Goal: Information Seeking & Learning: Check status

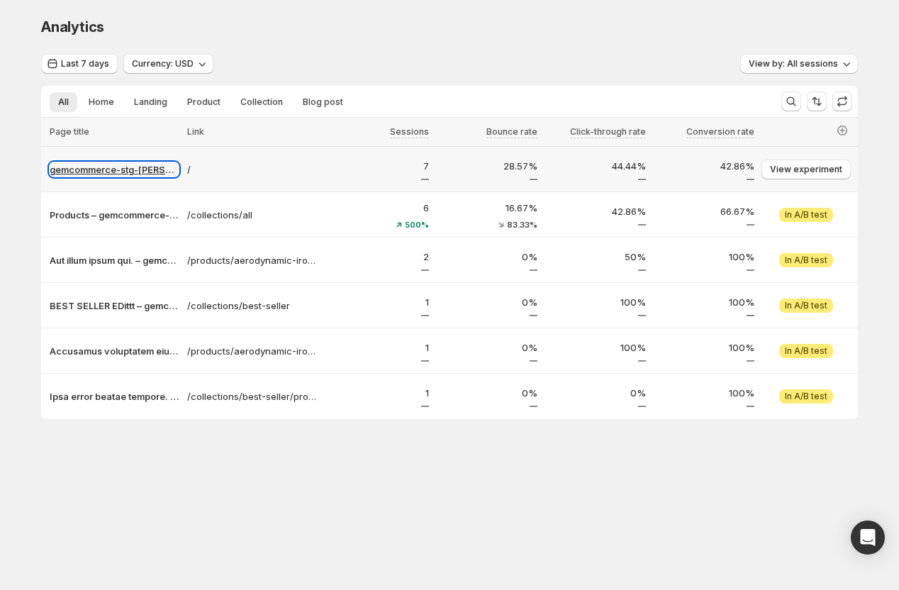
click at [107, 169] on p "gemcommerce-stg-tanya" at bounding box center [114, 169] width 129 height 14
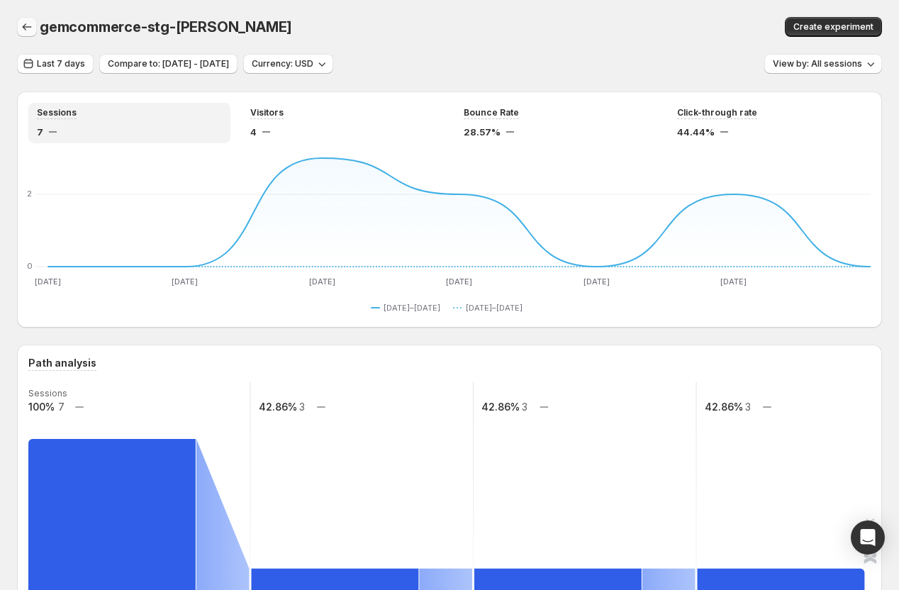
click at [21, 27] on icon "button" at bounding box center [27, 27] width 14 height 14
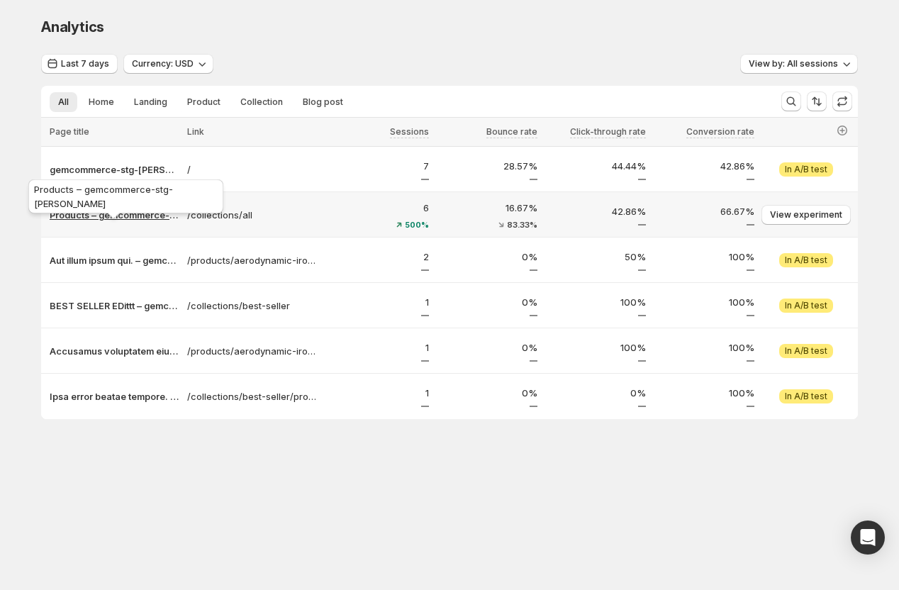
click at [125, 216] on p "Products – gemcommerce-stg-[PERSON_NAME]" at bounding box center [114, 215] width 129 height 14
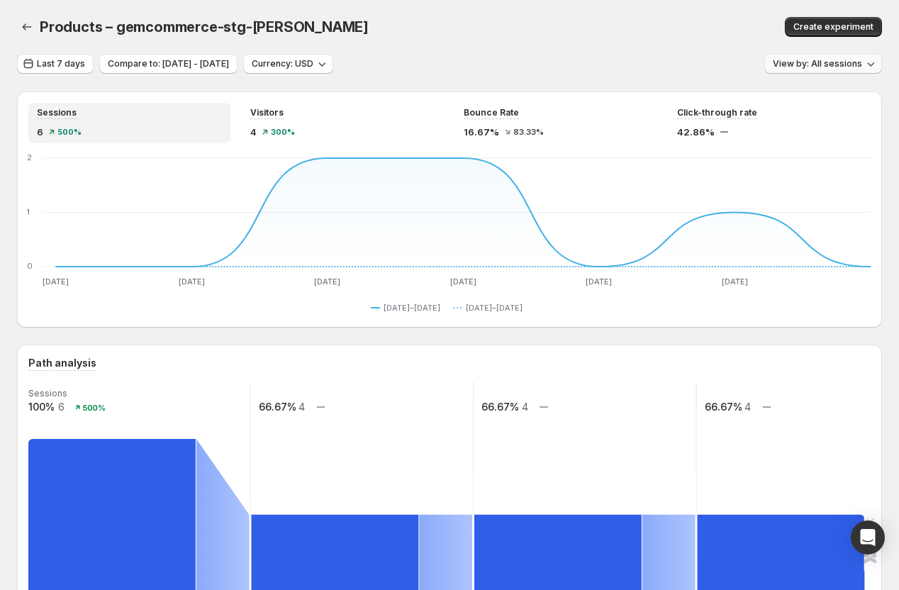
click at [773, 72] on button "View by: All sessions" at bounding box center [823, 64] width 118 height 20
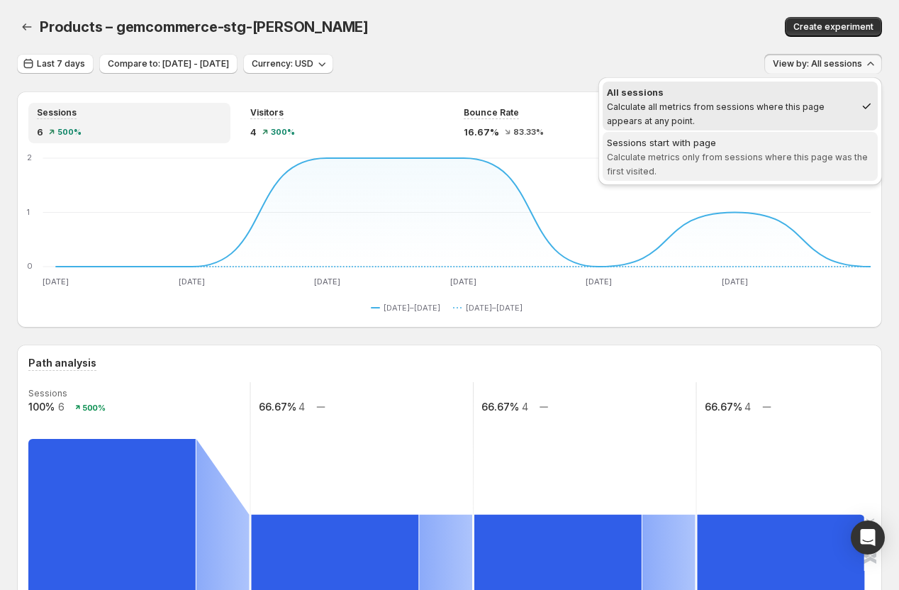
click at [725, 141] on div "Sessions start with page" at bounding box center [740, 142] width 266 height 14
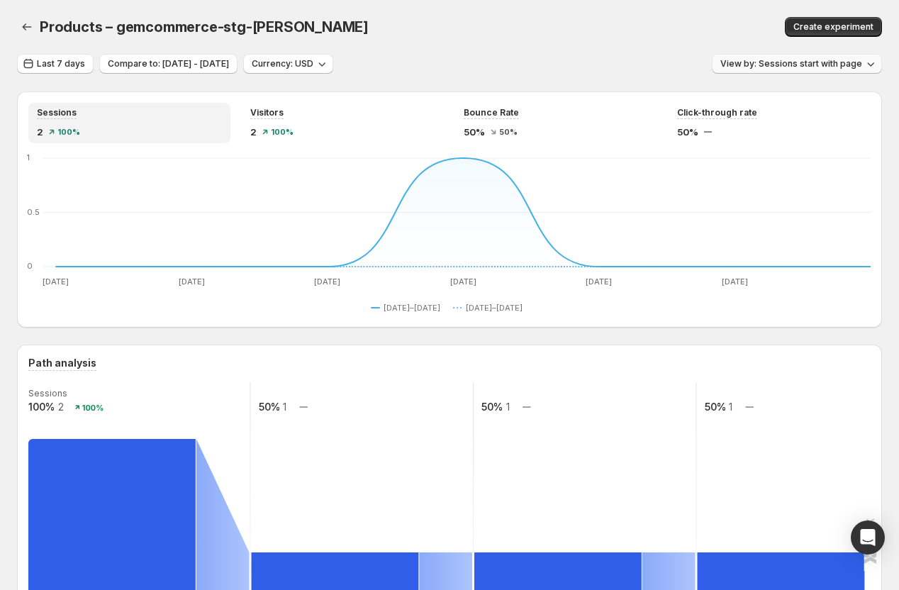
click at [765, 66] on span "View by: Sessions start with page" at bounding box center [791, 63] width 142 height 11
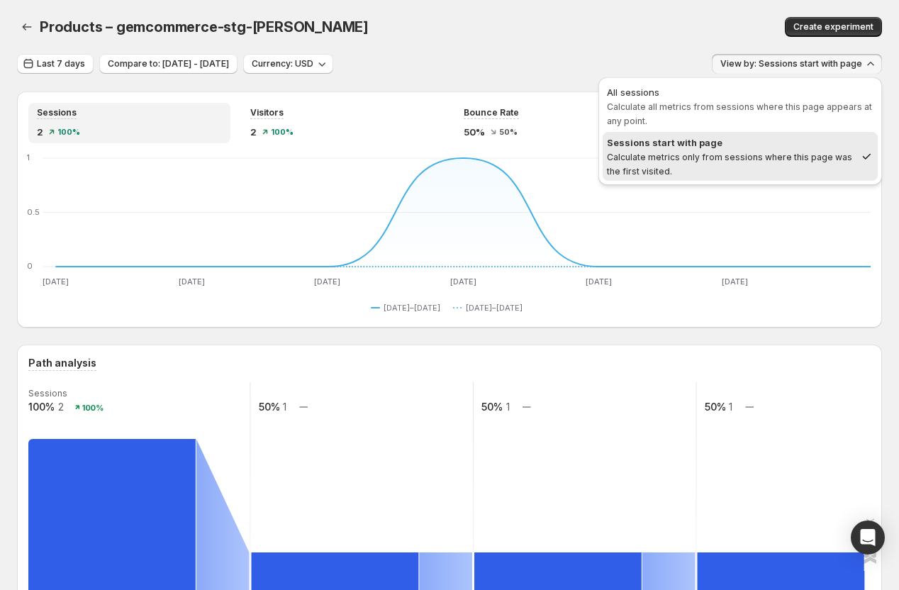
click at [536, 14] on div "Products – gemcommerce-stg-tanya. This page is ready Products – gemcommerce-stg…" at bounding box center [449, 27] width 865 height 54
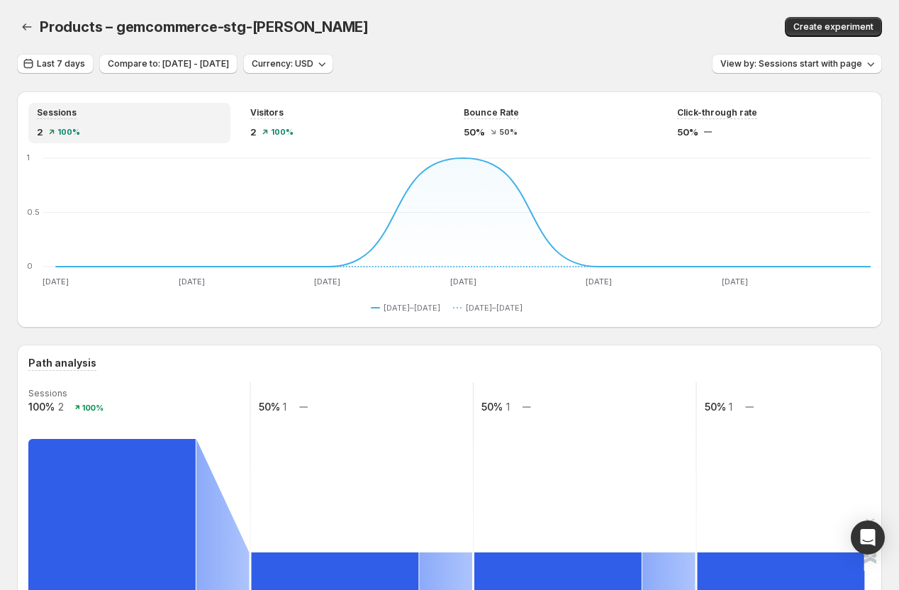
click at [483, 46] on div "Products – gemcommerce-stg-tanya. This page is ready Products – gemcommerce-stg…" at bounding box center [449, 27] width 865 height 54
click at [516, 23] on div "Products – gemcommerce-stg-tanya" at bounding box center [306, 27] width 532 height 20
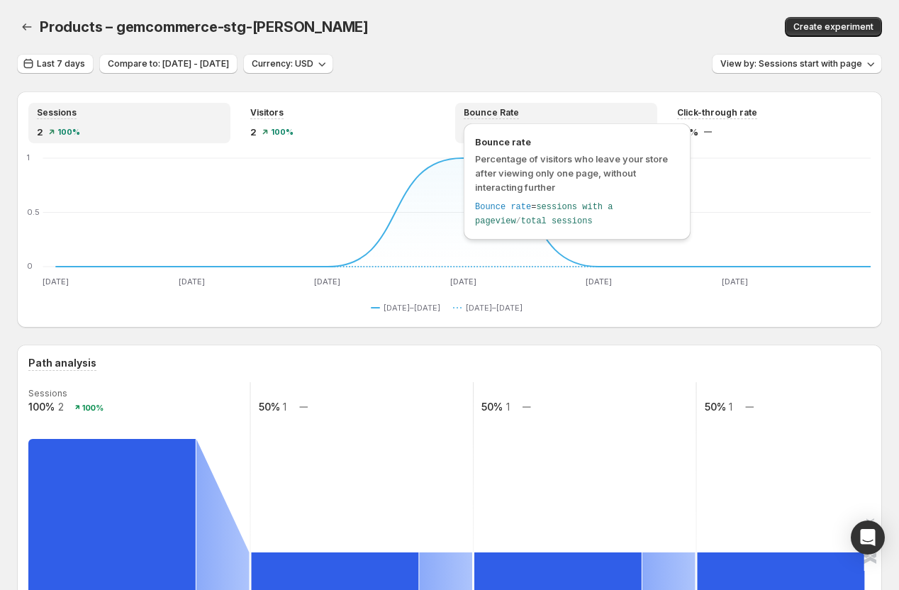
click at [489, 131] on div "Bounce rate Percentage of visitors who leave your store after viewing only one …" at bounding box center [577, 181] width 227 height 116
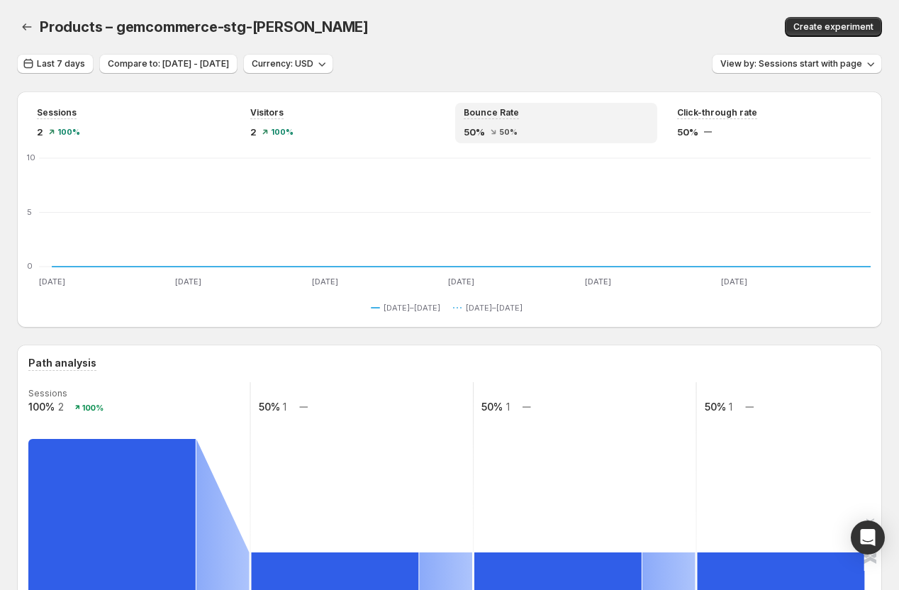
click at [511, 19] on div "Products – gemcommerce-stg-tanya" at bounding box center [306, 27] width 532 height 20
click at [327, 130] on div "2 100%" at bounding box center [342, 132] width 185 height 14
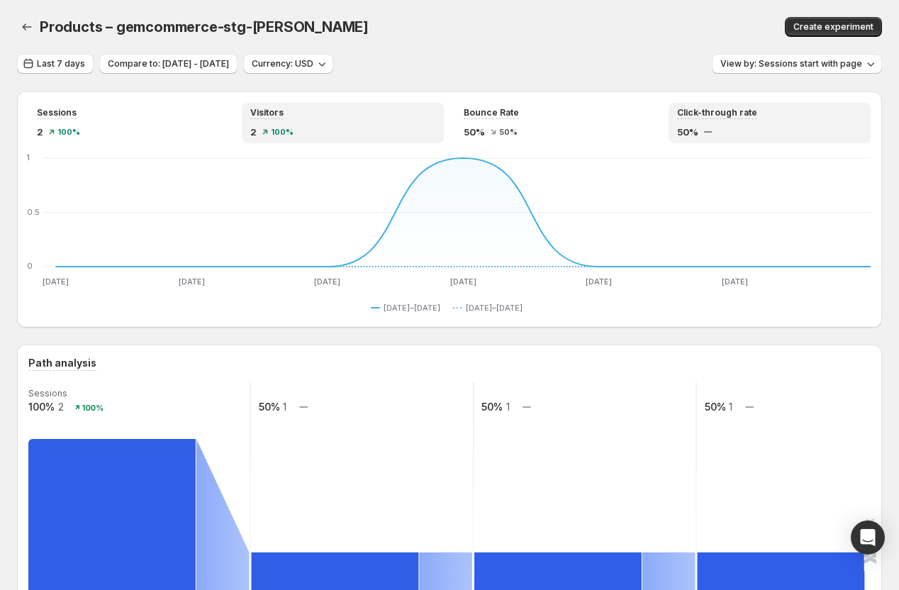
click at [751, 123] on div "Click-through rate 50%" at bounding box center [769, 123] width 185 height 32
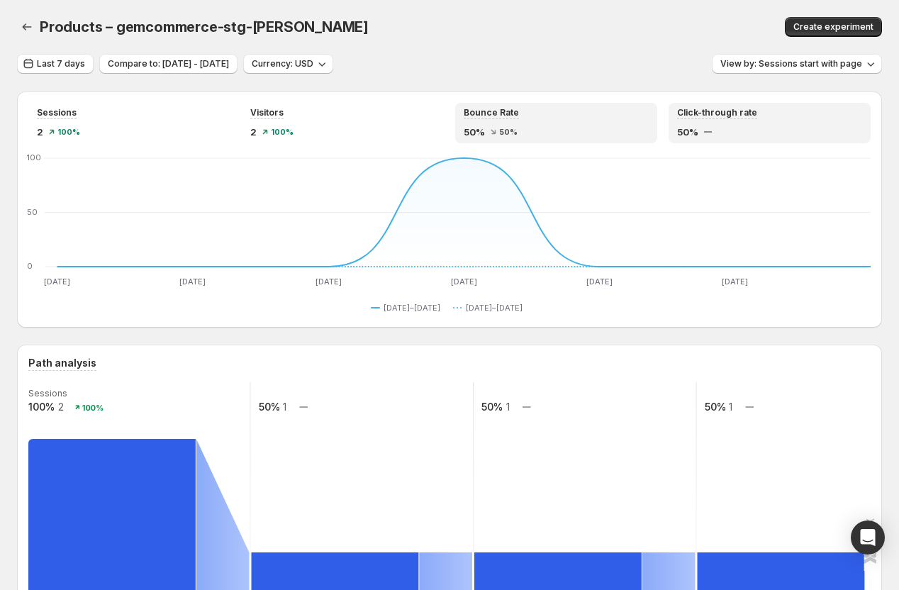
click at [591, 131] on div "50% 50%" at bounding box center [556, 132] width 185 height 14
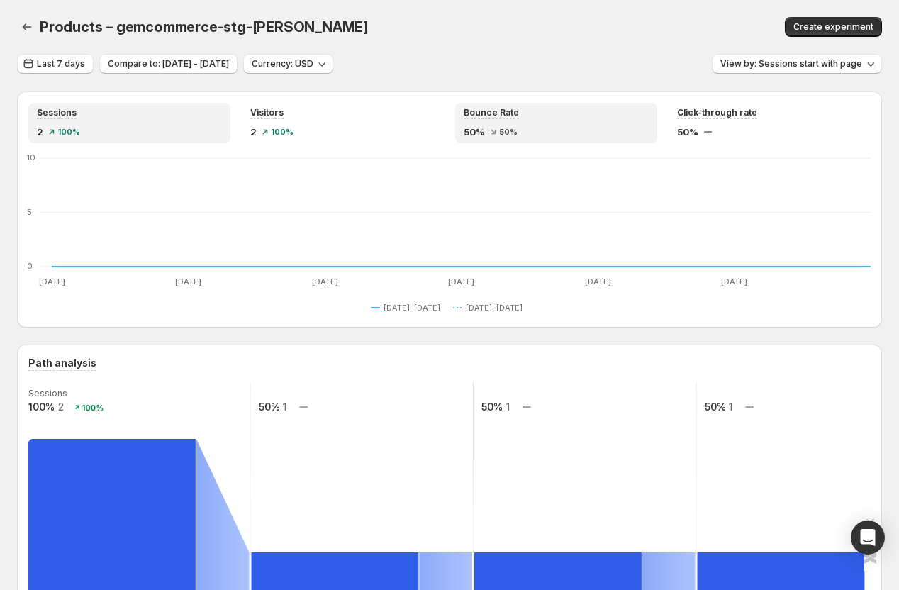
click at [137, 116] on div "Sessions" at bounding box center [129, 113] width 185 height 12
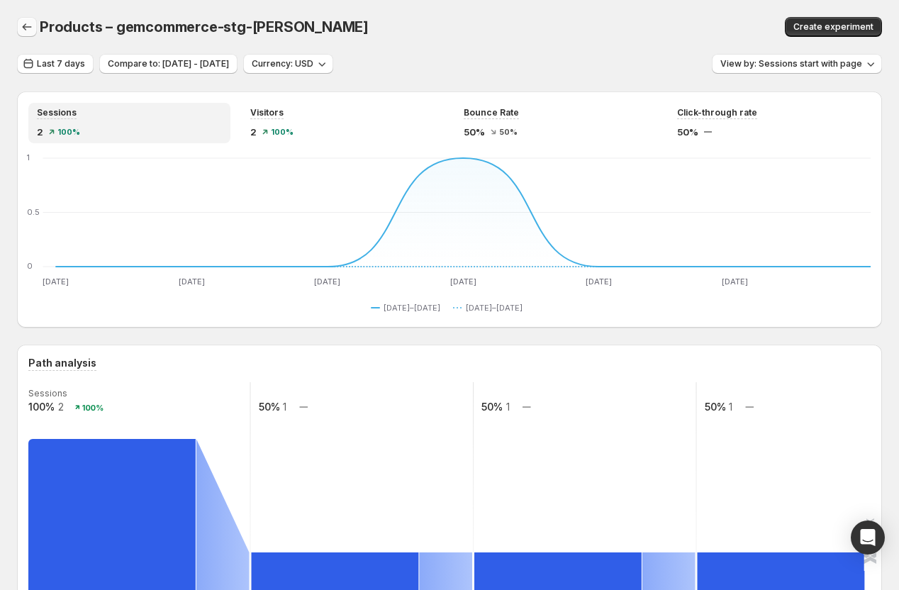
click at [30, 28] on icon "button" at bounding box center [27, 27] width 14 height 14
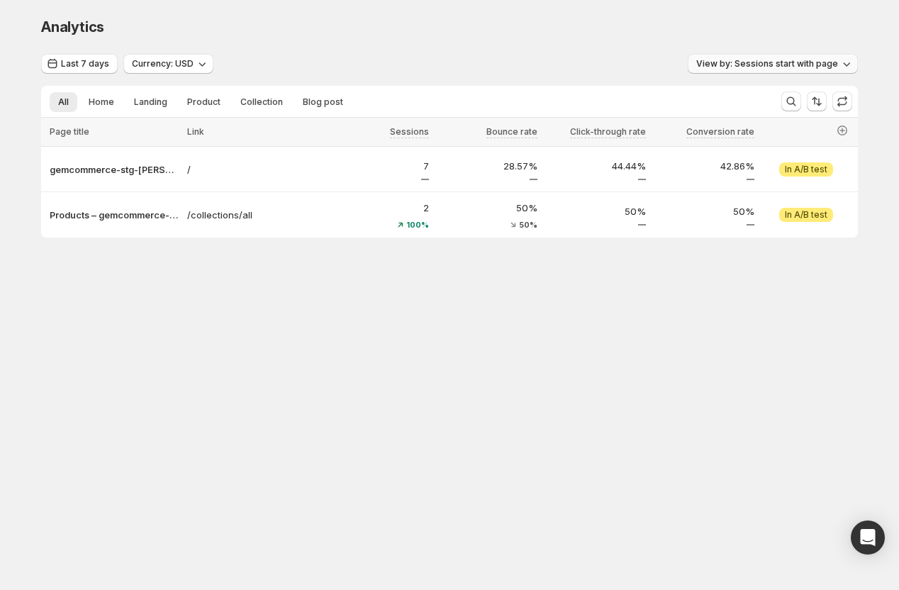
click at [795, 62] on span "View by: Sessions start with page" at bounding box center [767, 63] width 142 height 11
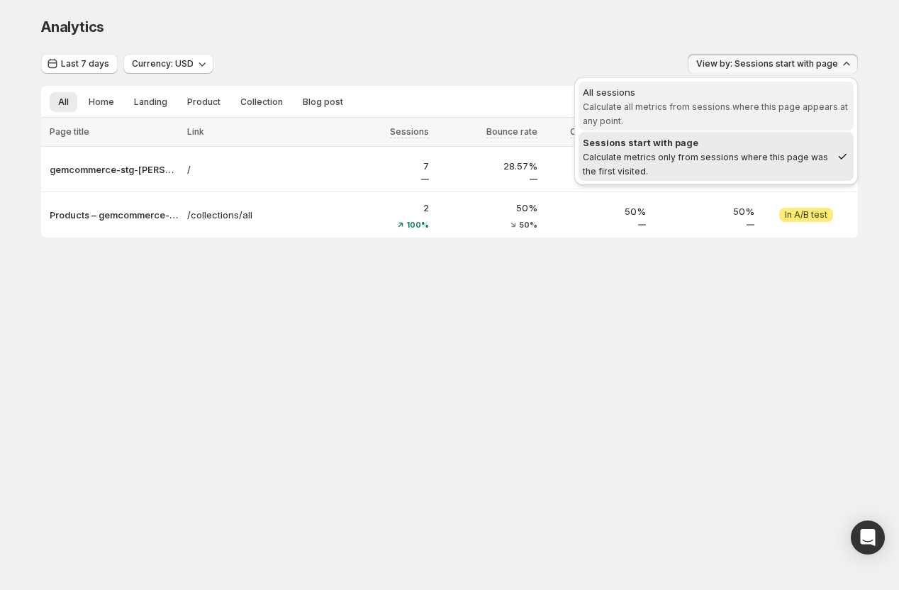
click at [680, 99] on span "All sessions Calculate all metrics from sessions where this page appears at any…" at bounding box center [716, 106] width 266 height 43
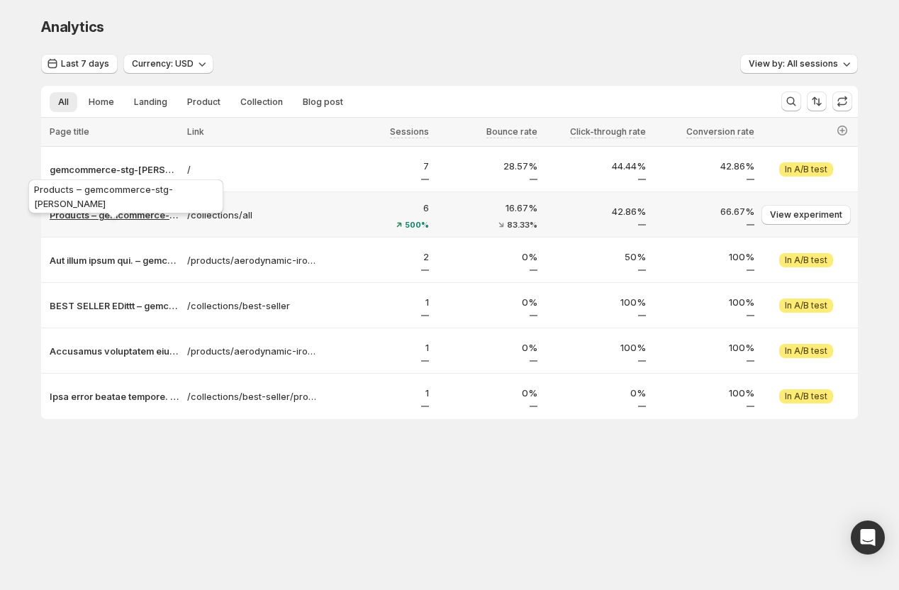
click at [91, 213] on p "Products – gemcommerce-stg-tanya" at bounding box center [114, 215] width 129 height 14
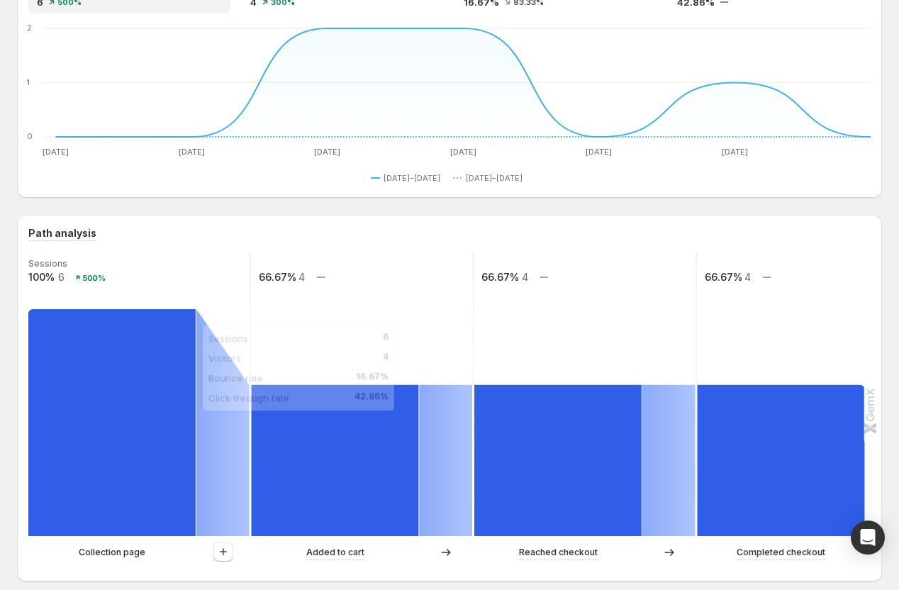
scroll to position [147, 0]
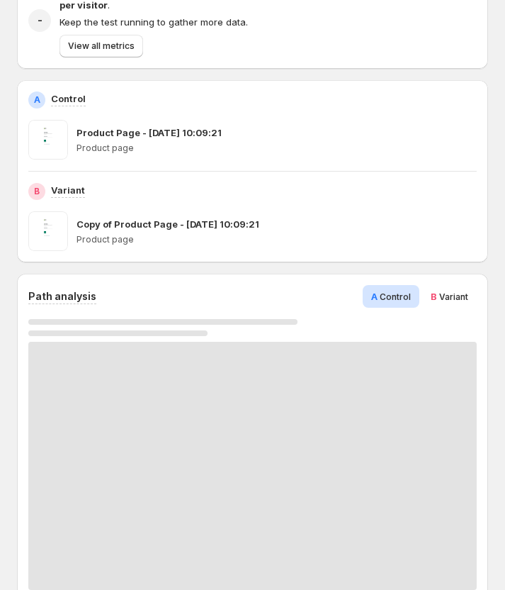
scroll to position [10, 0]
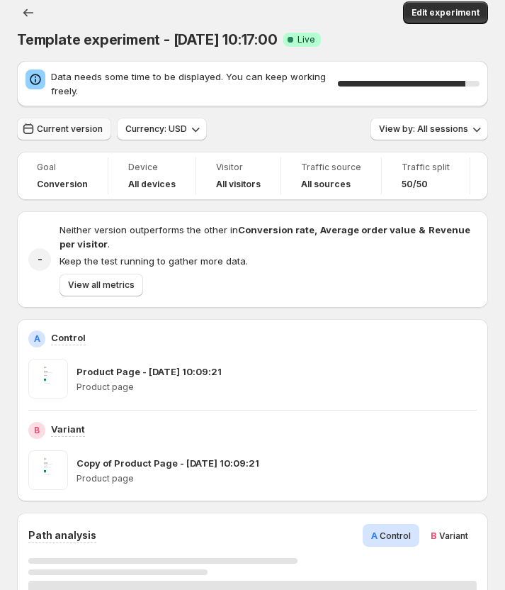
click at [70, 131] on span "Current version" at bounding box center [70, 128] width 66 height 11
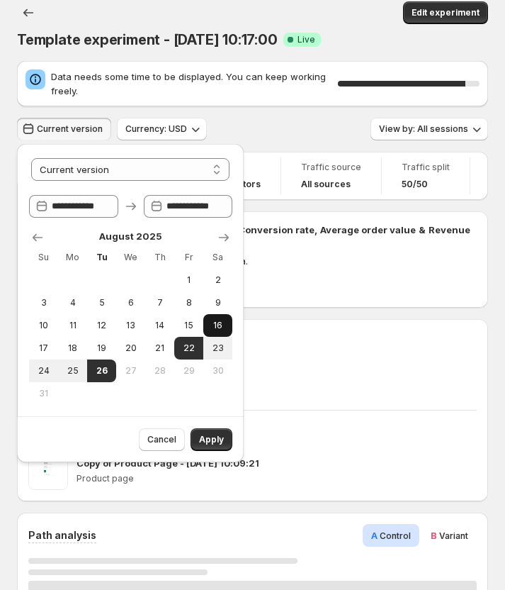
click at [219, 318] on button "16" at bounding box center [217, 325] width 29 height 23
select select "*****"
type input "**********"
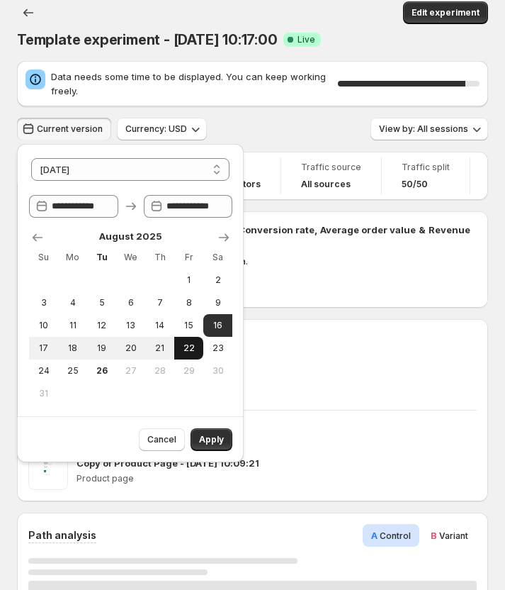
click at [190, 348] on span "22" at bounding box center [189, 347] width 18 height 11
type input "**********"
click at [210, 439] on span "Apply" at bounding box center [211, 439] width 25 height 11
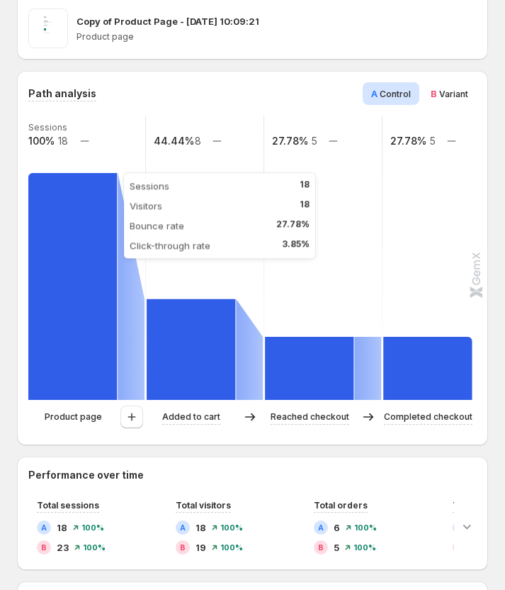
scroll to position [379, 0]
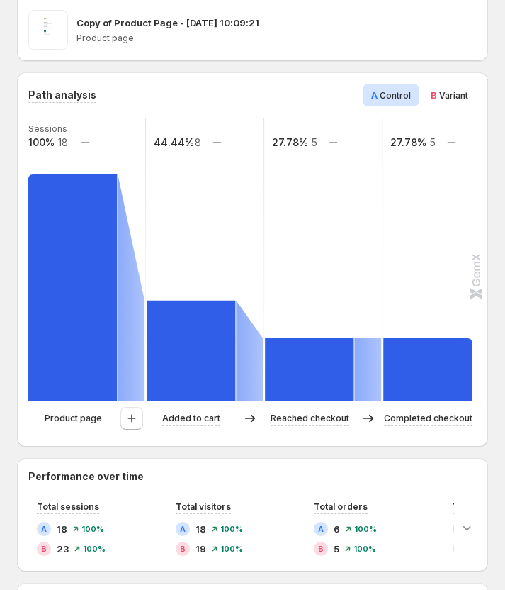
click at [442, 99] on span "Variant" at bounding box center [453, 95] width 29 height 11
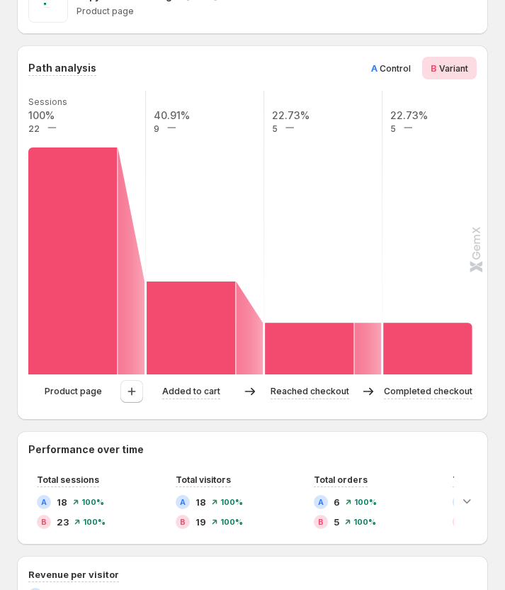
scroll to position [404, 0]
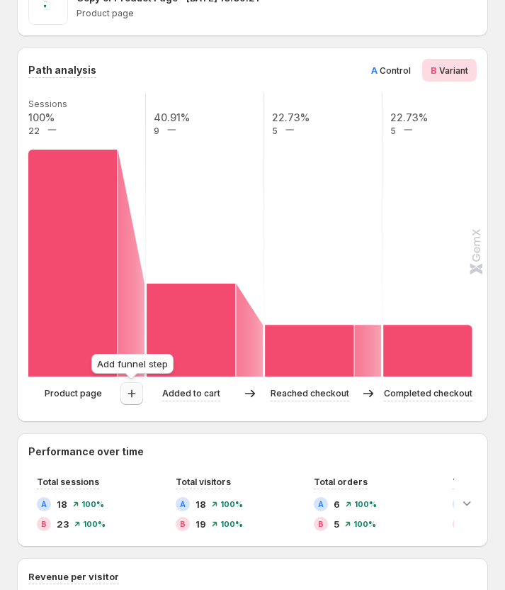
click at [133, 391] on icon "button" at bounding box center [132, 393] width 14 height 14
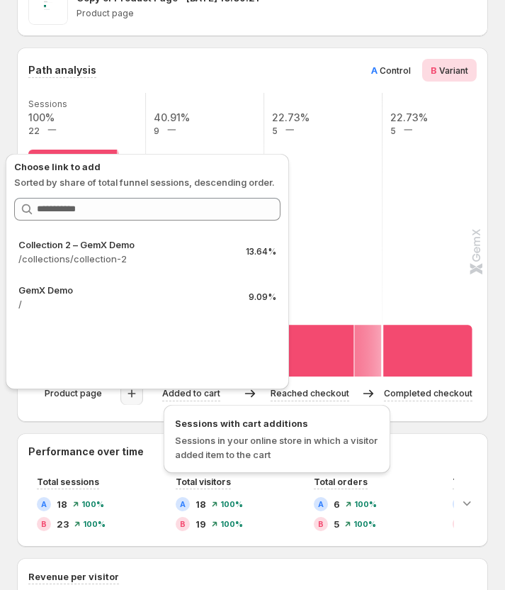
click at [164, 423] on div "Sessions with cart additions Sessions in your online store in which a visitor a…" at bounding box center [277, 439] width 227 height 68
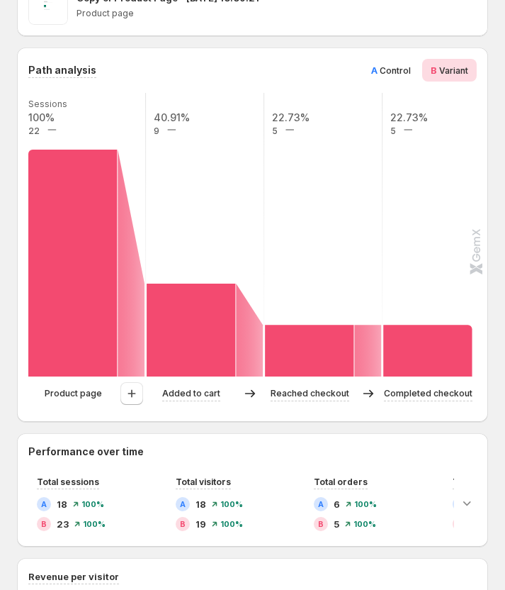
click at [153, 414] on div "Path analysis A Control B Variant Sessions 100% 22 40.91% 9 22.73% 5 22.73% 5 P…" at bounding box center [252, 234] width 471 height 374
click at [381, 69] on span "Control" at bounding box center [395, 70] width 31 height 11
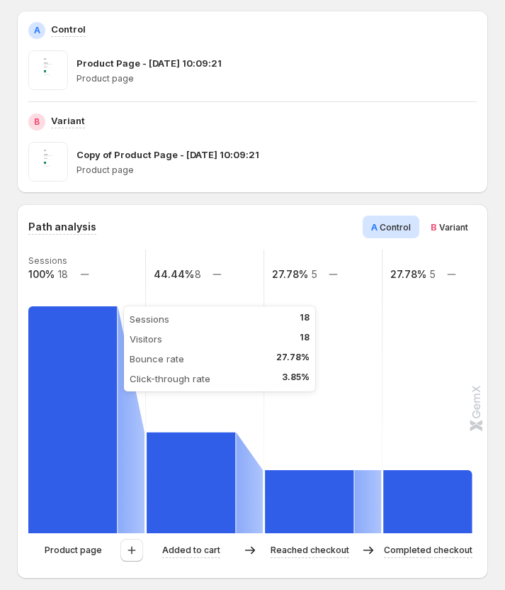
scroll to position [248, 0]
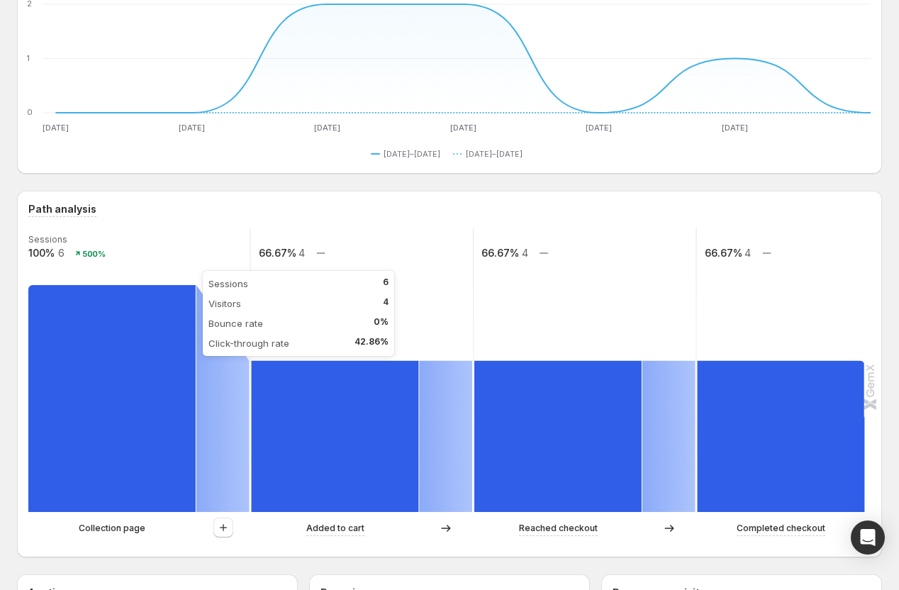
scroll to position [157, 0]
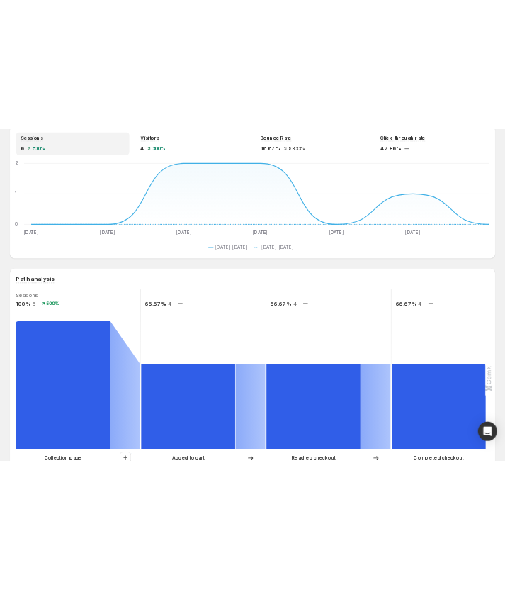
scroll to position [8, 0]
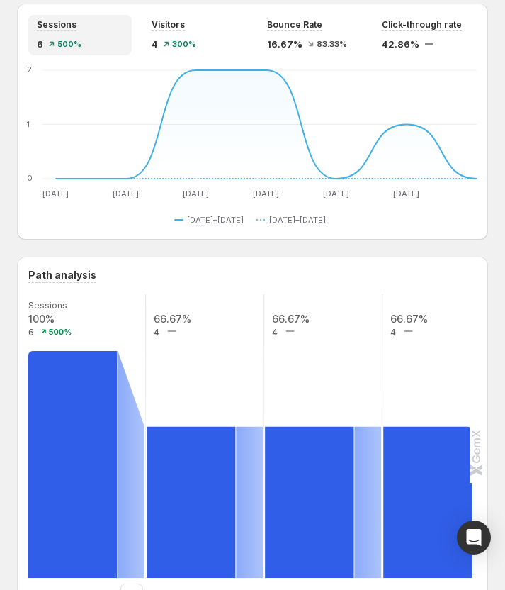
scroll to position [98, 0]
